Goal: Navigation & Orientation: Find specific page/section

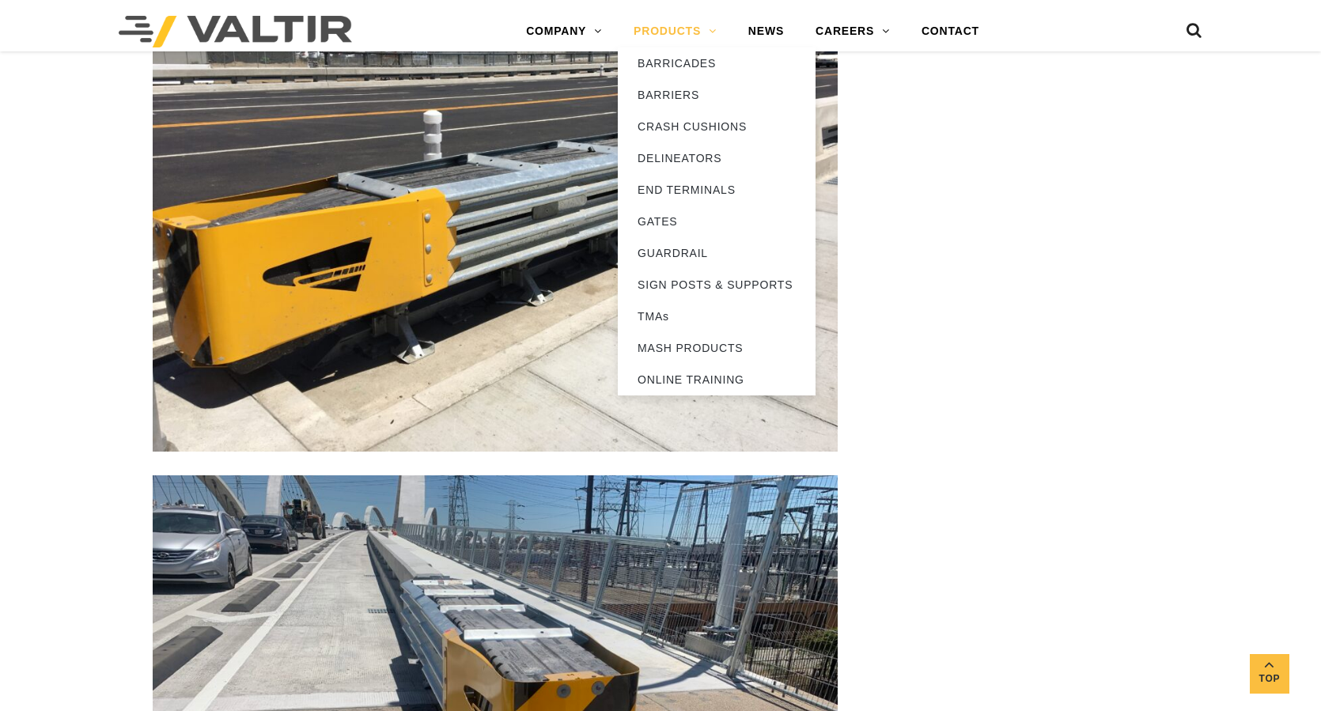
click at [664, 37] on link "PRODUCTS" at bounding box center [675, 32] width 115 height 32
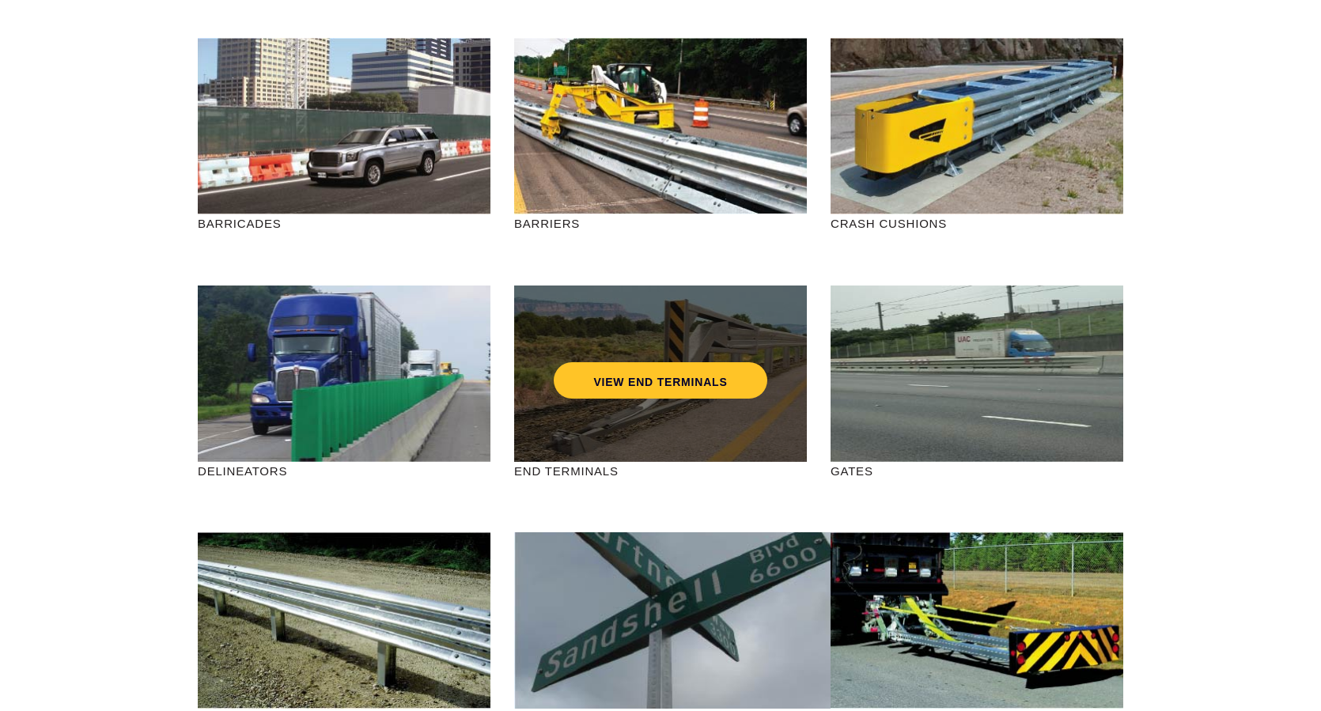
scroll to position [158, 0]
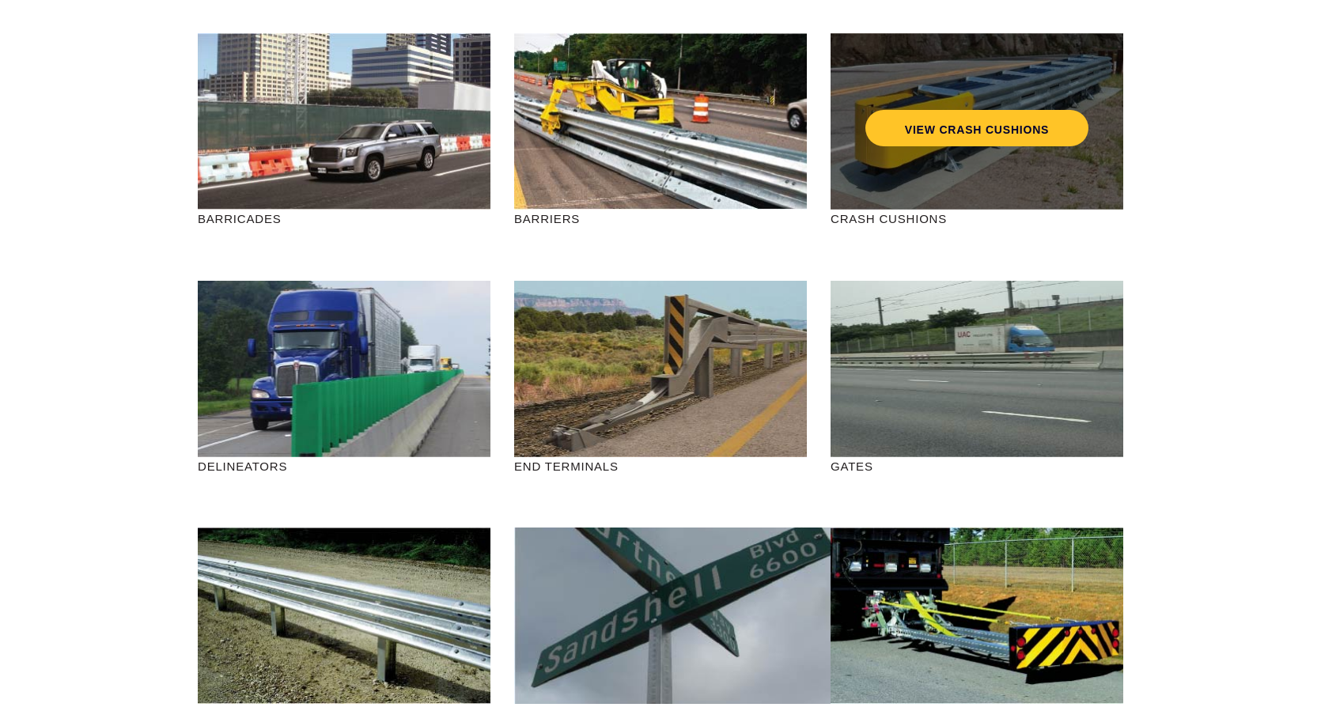
click at [970, 175] on div "VIEW CRASH CUSHIONS" at bounding box center [977, 121] width 293 height 176
click at [944, 124] on link "VIEW CRASH CUSHIONS" at bounding box center [976, 128] width 223 height 36
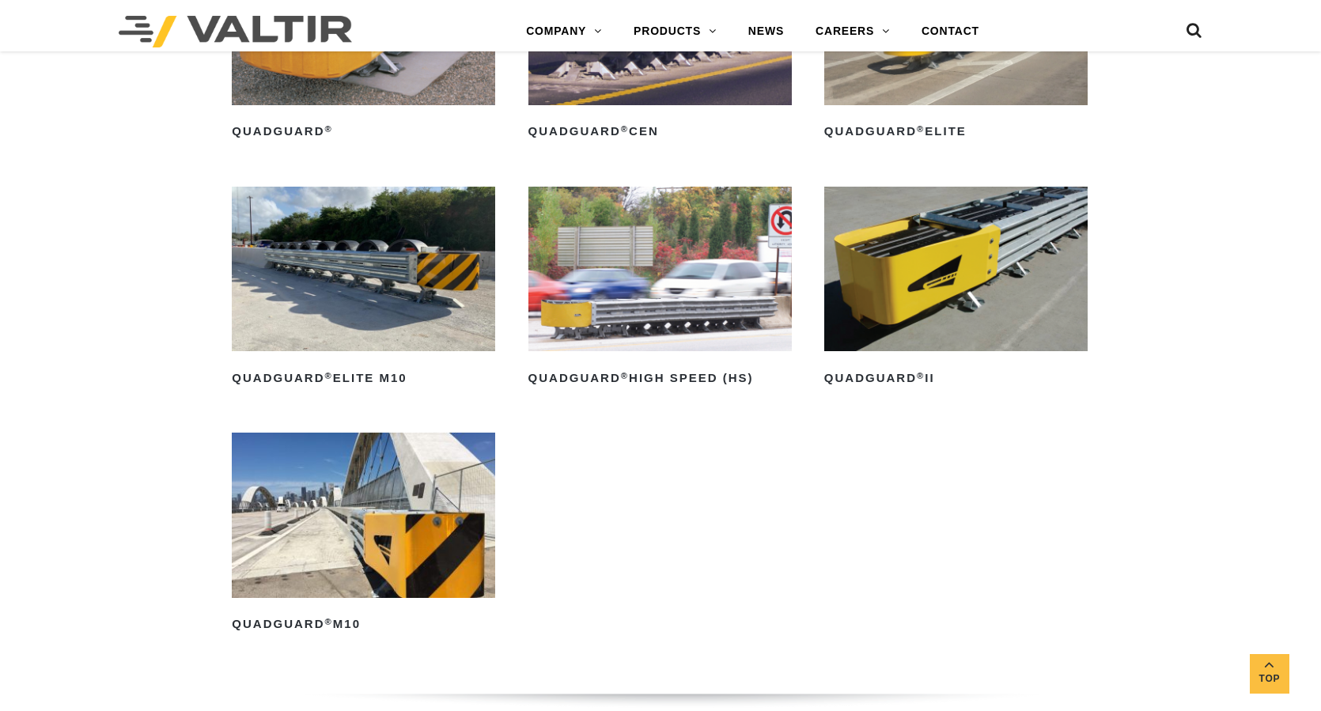
scroll to position [1186, 0]
